Goal: Information Seeking & Learning: Learn about a topic

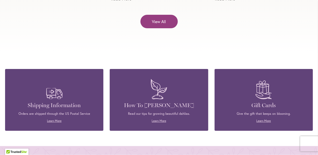
scroll to position [2102, 0]
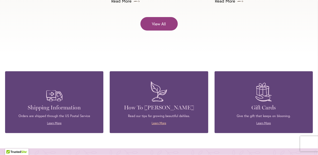
click at [161, 121] on link "Learn More" at bounding box center [158, 123] width 14 height 4
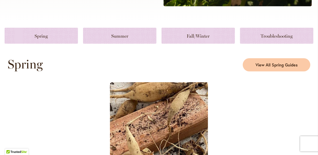
scroll to position [224, 0]
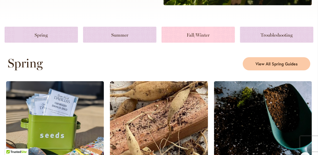
click at [209, 36] on link at bounding box center [197, 35] width 73 height 16
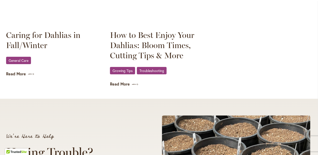
scroll to position [775, 0]
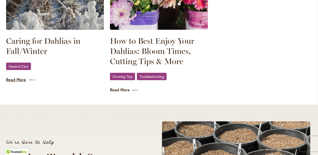
click at [21, 78] on link "Read More" at bounding box center [55, 80] width 98 height 6
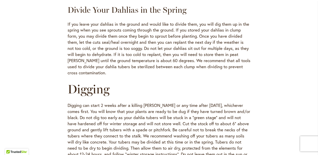
scroll to position [517, 0]
